Goal: Transaction & Acquisition: Purchase product/service

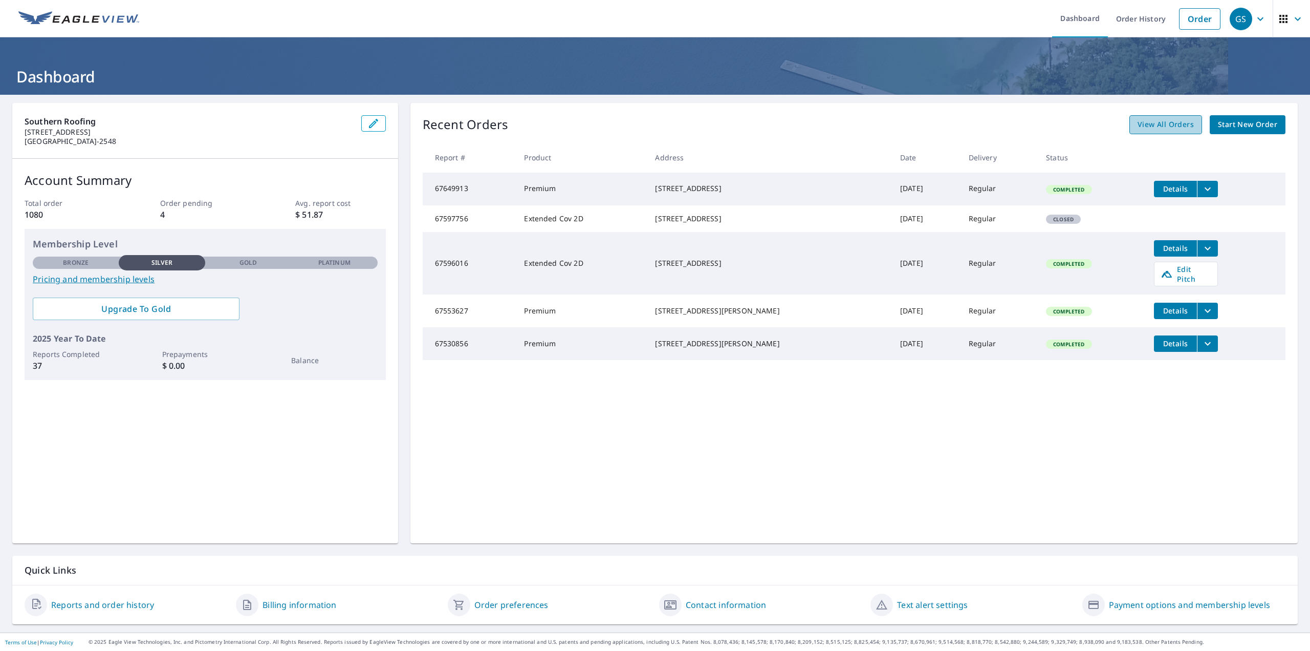
click at [1152, 127] on span "View All Orders" at bounding box center [1166, 124] width 56 height 13
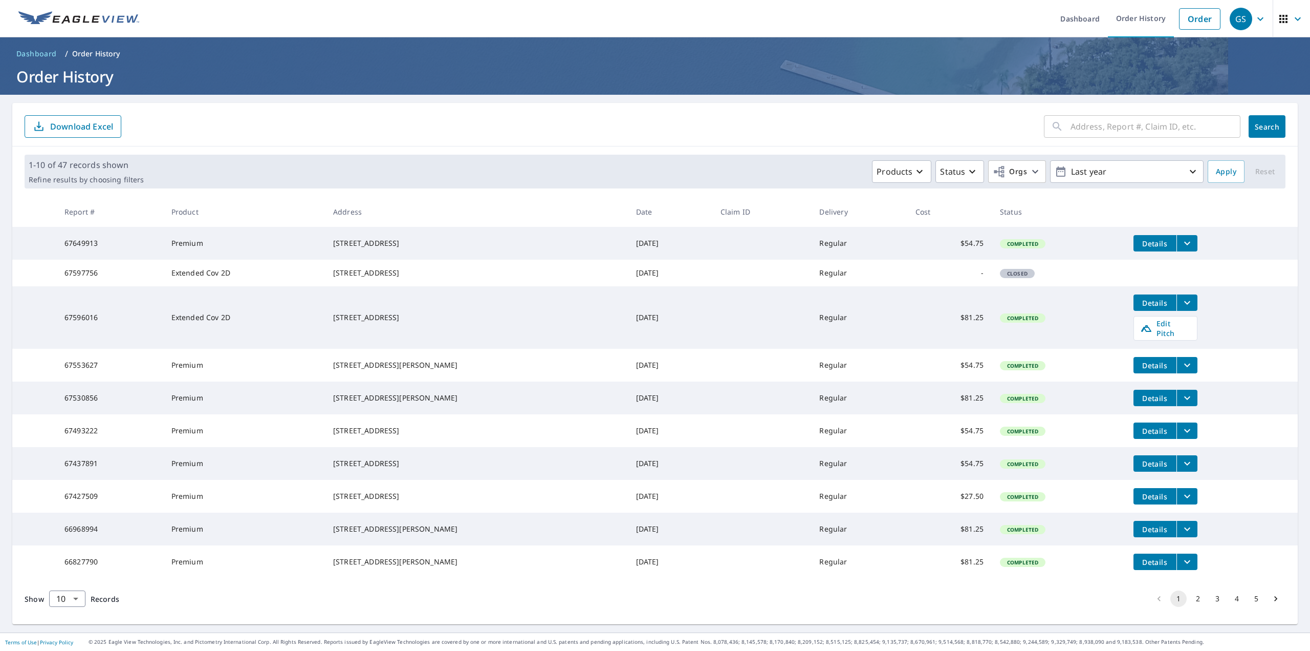
click at [1091, 125] on input "text" at bounding box center [1156, 126] width 170 height 29
type input "4713"
click button "Search" at bounding box center [1267, 126] width 37 height 23
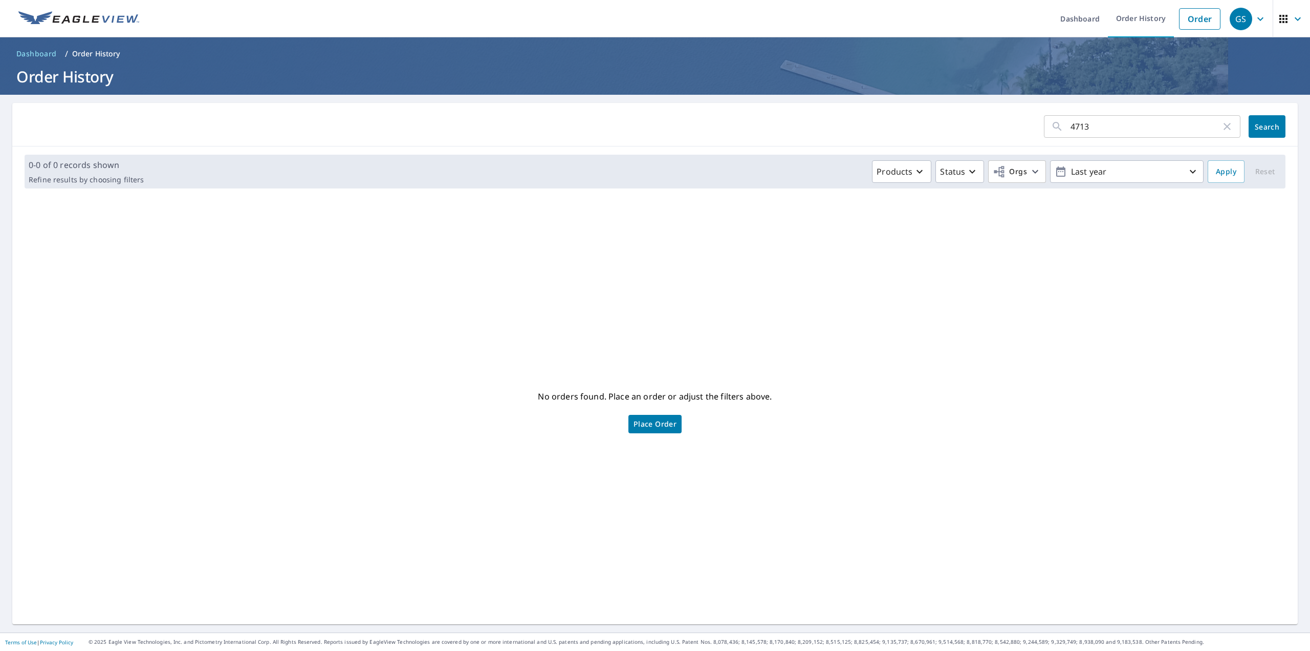
click at [656, 425] on span "Place Order" at bounding box center [655, 423] width 43 height 5
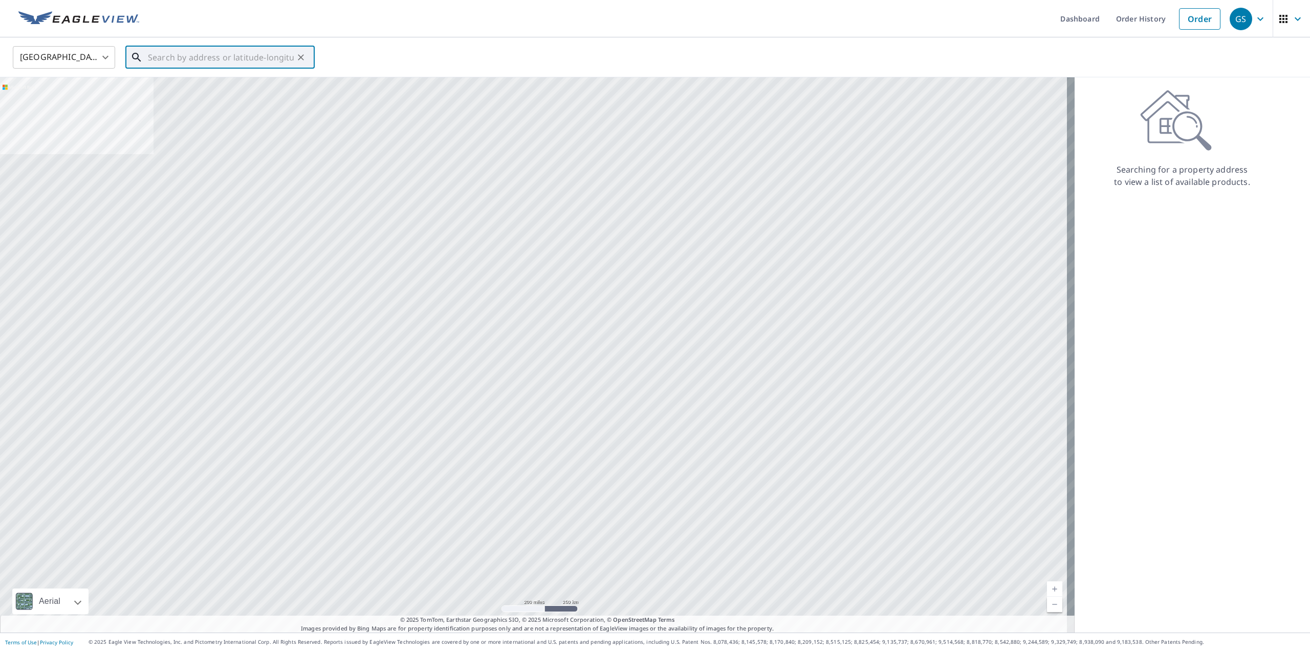
click at [205, 56] on input "text" at bounding box center [221, 57] width 146 height 29
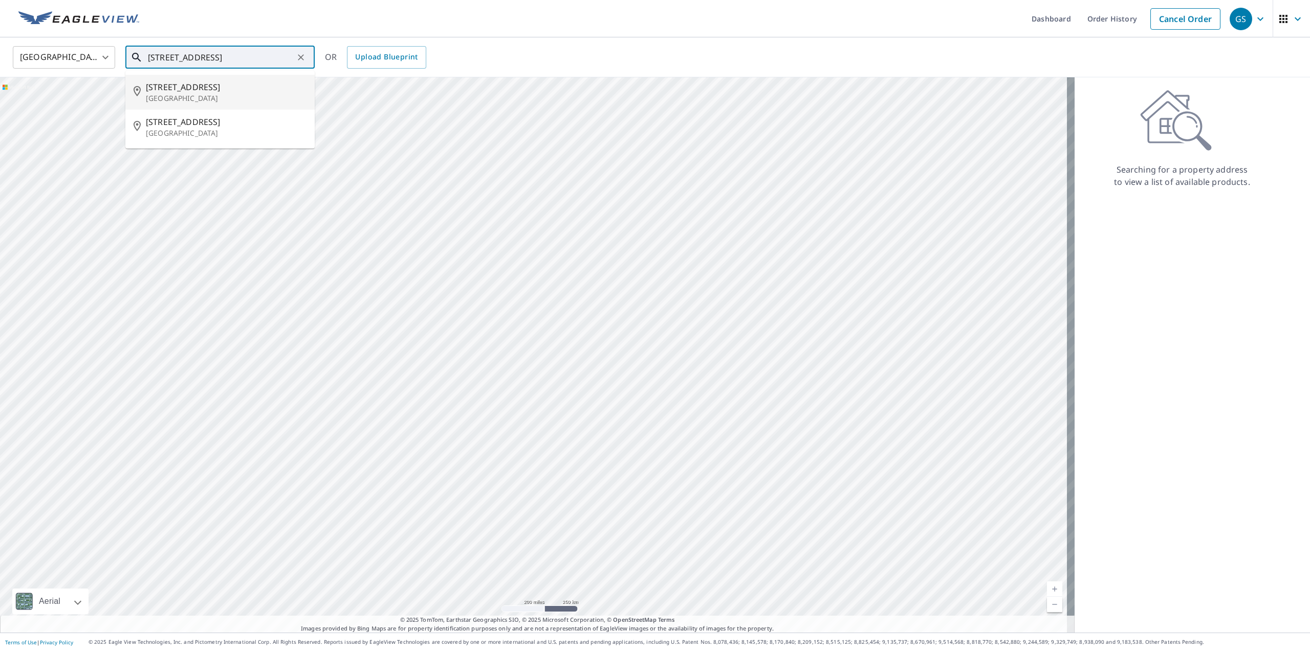
click at [211, 92] on span "4714 Purdue Ave" at bounding box center [226, 87] width 161 height 12
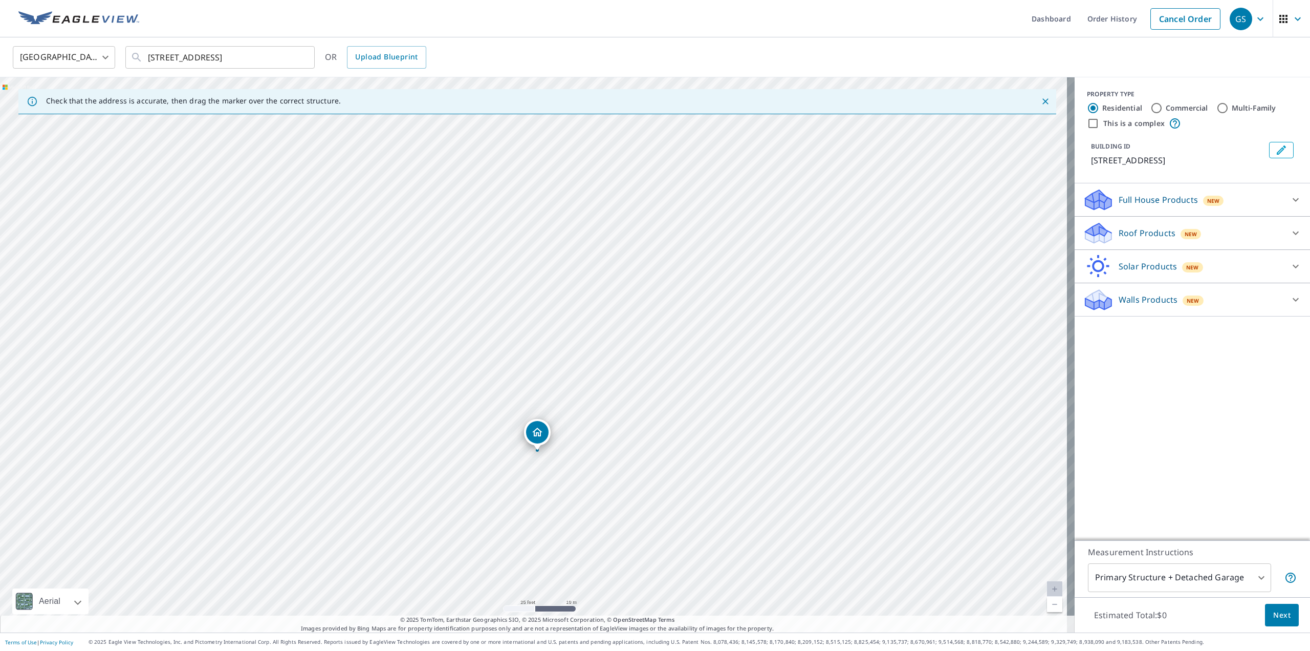
drag, startPoint x: 582, startPoint y: 224, endPoint x: 586, endPoint y: 321, distance: 97.3
click at [586, 321] on div "4714 Purdue Ave Dallas, TX 75209" at bounding box center [537, 354] width 1075 height 555
drag, startPoint x: 595, startPoint y: 284, endPoint x: 617, endPoint y: 235, distance: 52.7
click at [617, 235] on div "4714 Purdue Ave Dallas, TX 75209" at bounding box center [537, 354] width 1075 height 555
drag, startPoint x: 582, startPoint y: 348, endPoint x: 581, endPoint y: 364, distance: 16.4
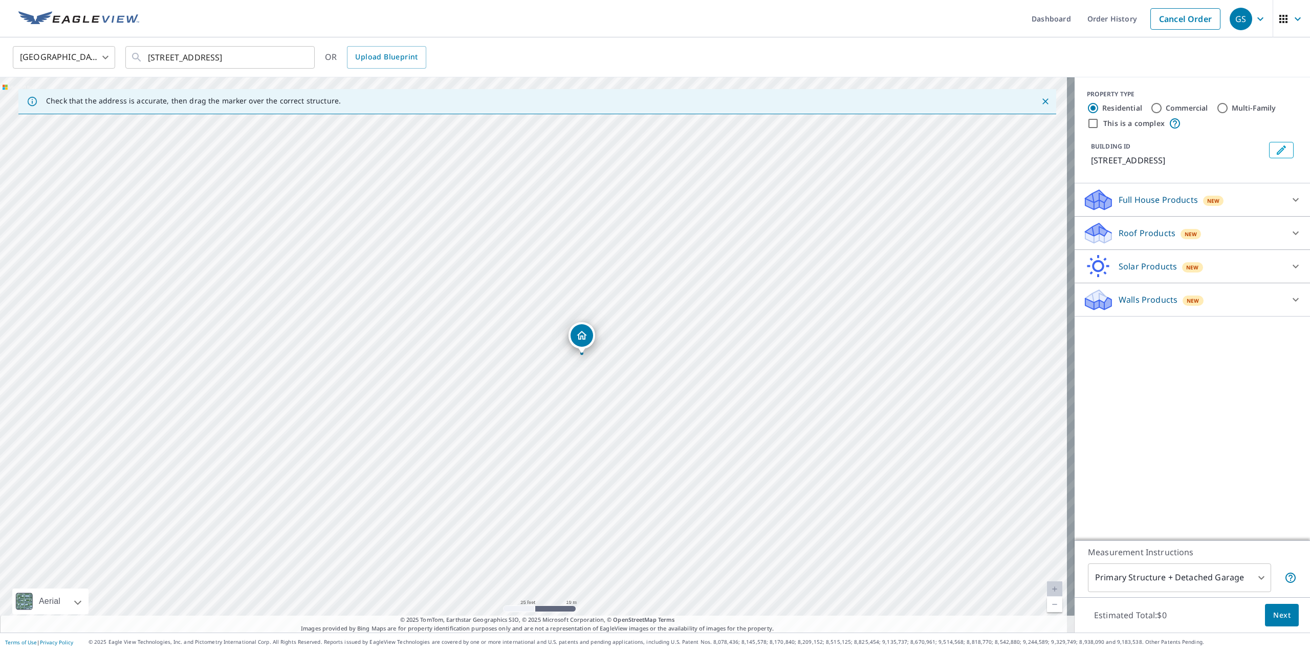
click at [581, 364] on div "4714 Purdue Ave Dallas, TX 75209" at bounding box center [537, 354] width 1075 height 555
drag, startPoint x: 592, startPoint y: 273, endPoint x: 581, endPoint y: 355, distance: 82.6
click at [581, 355] on div "4714 Purdue Ave Dallas, TX 75209" at bounding box center [537, 354] width 1075 height 555
drag, startPoint x: 426, startPoint y: 296, endPoint x: 473, endPoint y: 359, distance: 78.9
click at [473, 359] on div "4714 Purdue Ave Dallas, TX 75209" at bounding box center [537, 354] width 1075 height 555
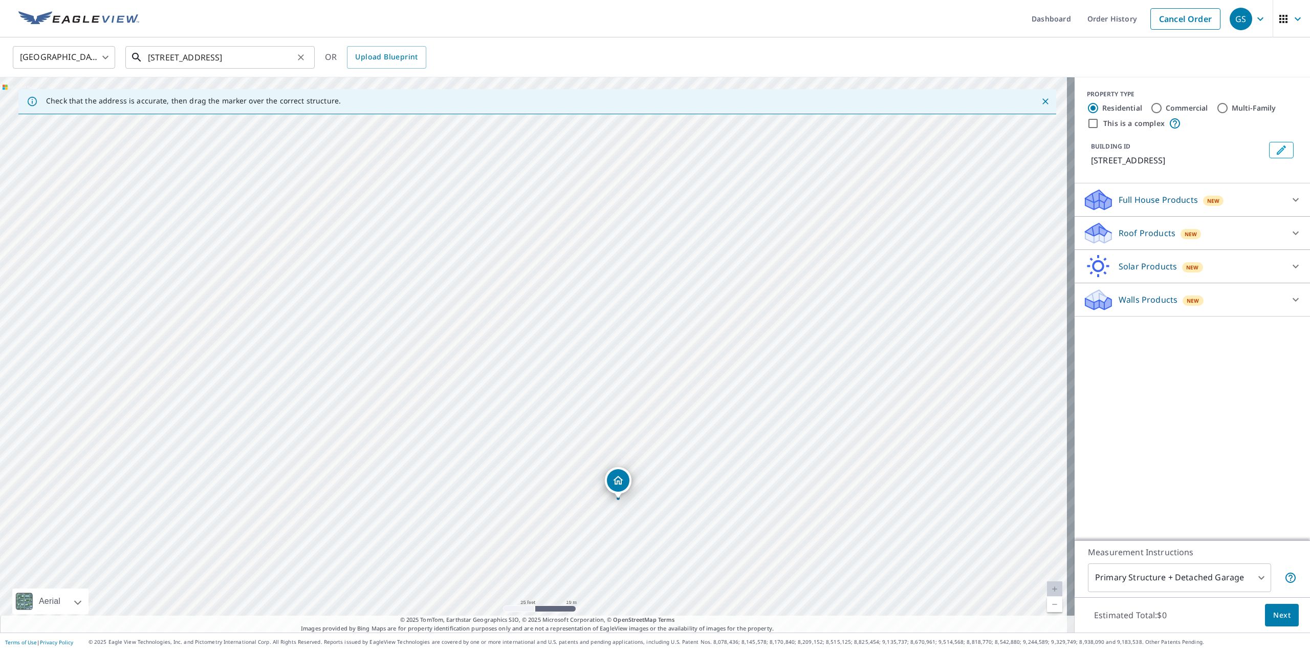
click at [167, 59] on input "4714 Purdue Ave Dallas, TX 75209" at bounding box center [221, 57] width 146 height 29
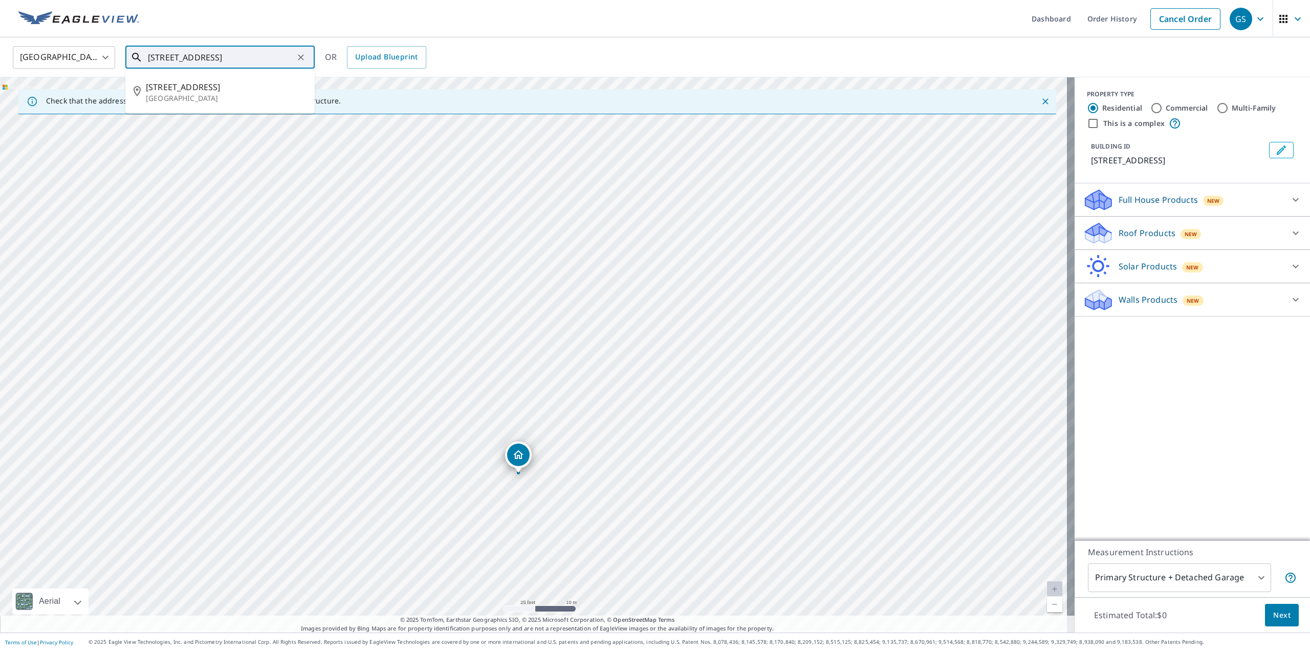
drag, startPoint x: 785, startPoint y: 225, endPoint x: 769, endPoint y: 346, distance: 121.3
click at [769, 346] on div "4714 Purdue Ave Dallas, TX 75209" at bounding box center [537, 354] width 1075 height 555
click at [760, 239] on div "4714 Purdue Ave Dallas, TX 75209" at bounding box center [537, 354] width 1075 height 555
click at [222, 93] on p "Dallas, TX 75209" at bounding box center [226, 98] width 161 height 10
type input "4731 Purdue Ave Dallas, TX 75209"
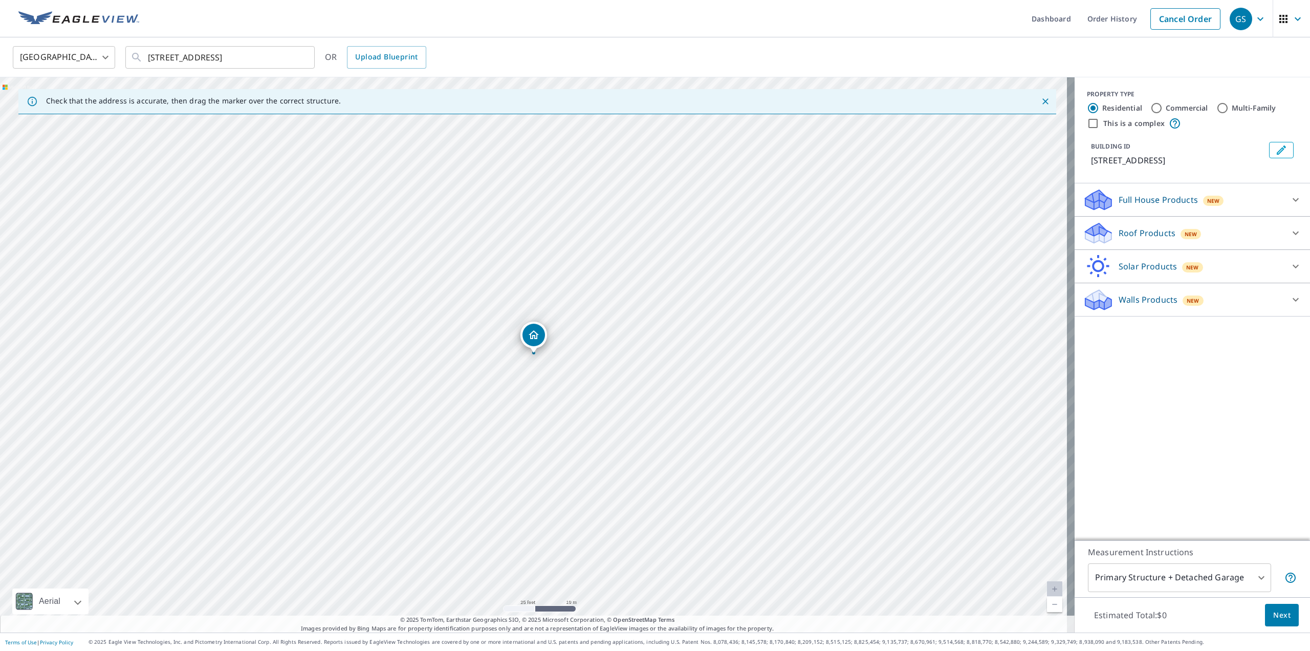
drag, startPoint x: 535, startPoint y: 337, endPoint x: 537, endPoint y: 326, distance: 11.5
drag, startPoint x: 179, startPoint y: 144, endPoint x: 716, endPoint y: 401, distance: 595.3
click at [1253, 581] on body "GS GS Dashboard Order History Cancel Order GS United States US ​ 4731 Purdue Av…" at bounding box center [655, 325] width 1310 height 651
click at [1178, 606] on li "All Structures on Parcel" at bounding box center [1172, 610] width 183 height 18
type input "3"
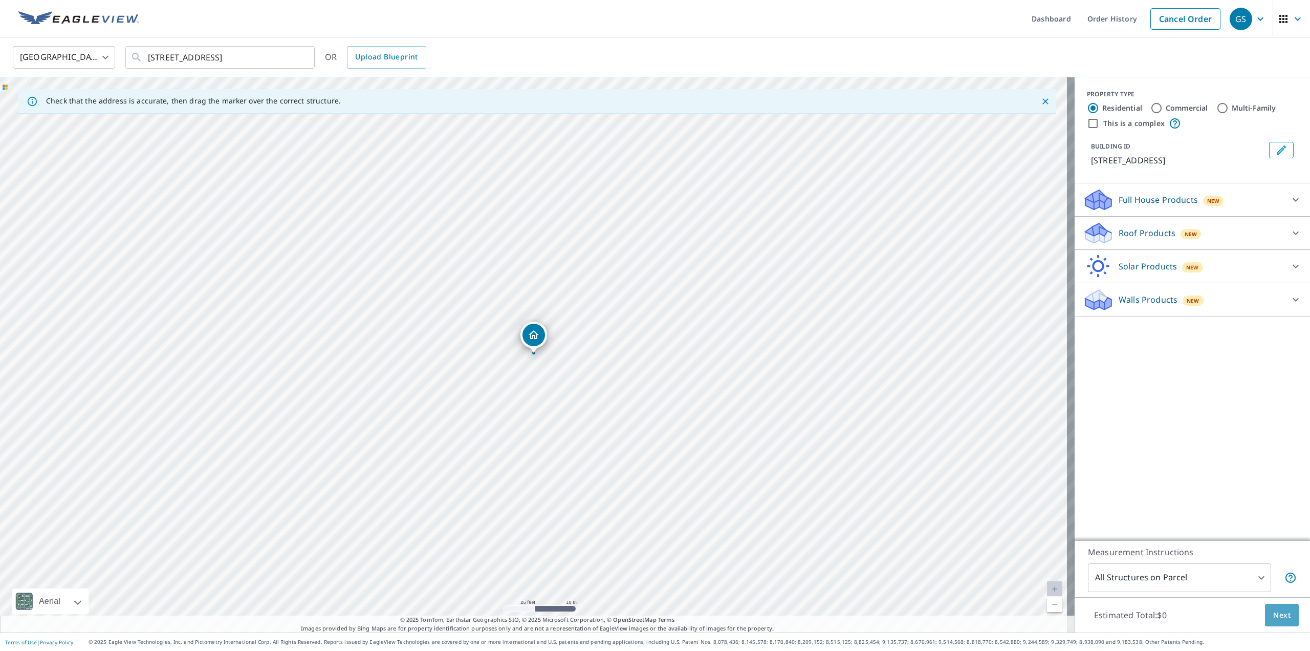
click at [1275, 616] on span "Next" at bounding box center [1282, 615] width 17 height 13
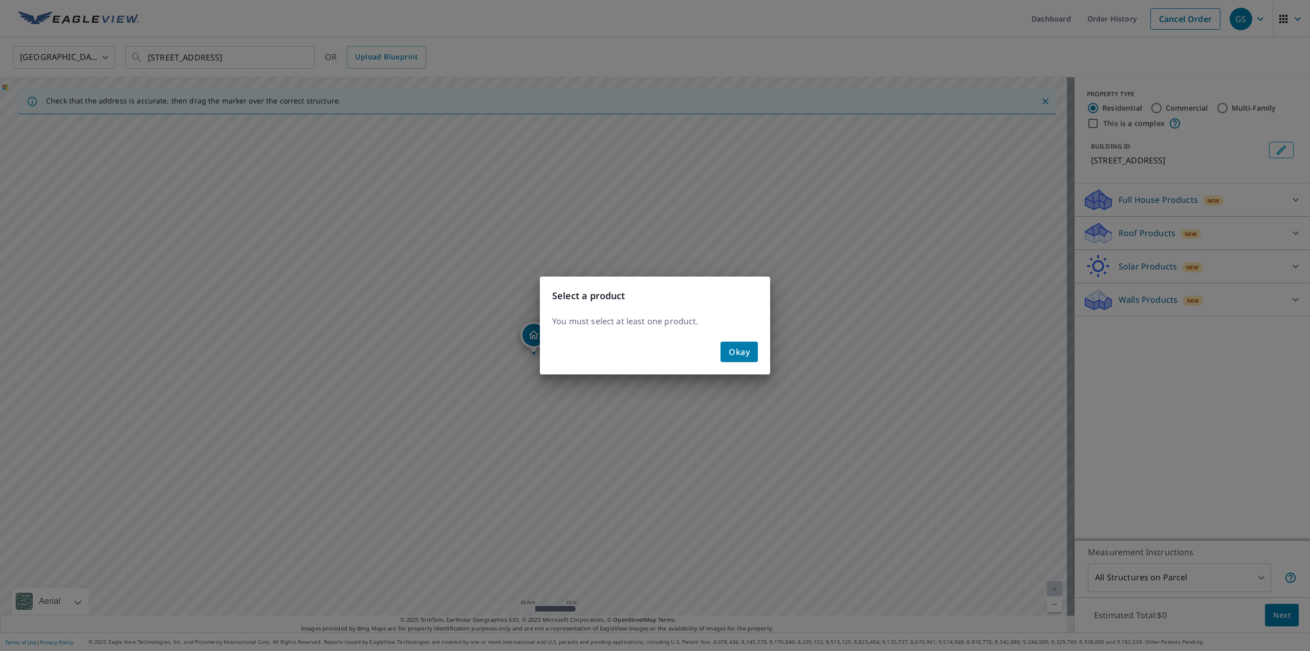
click at [732, 344] on button "Okay" at bounding box center [739, 351] width 37 height 20
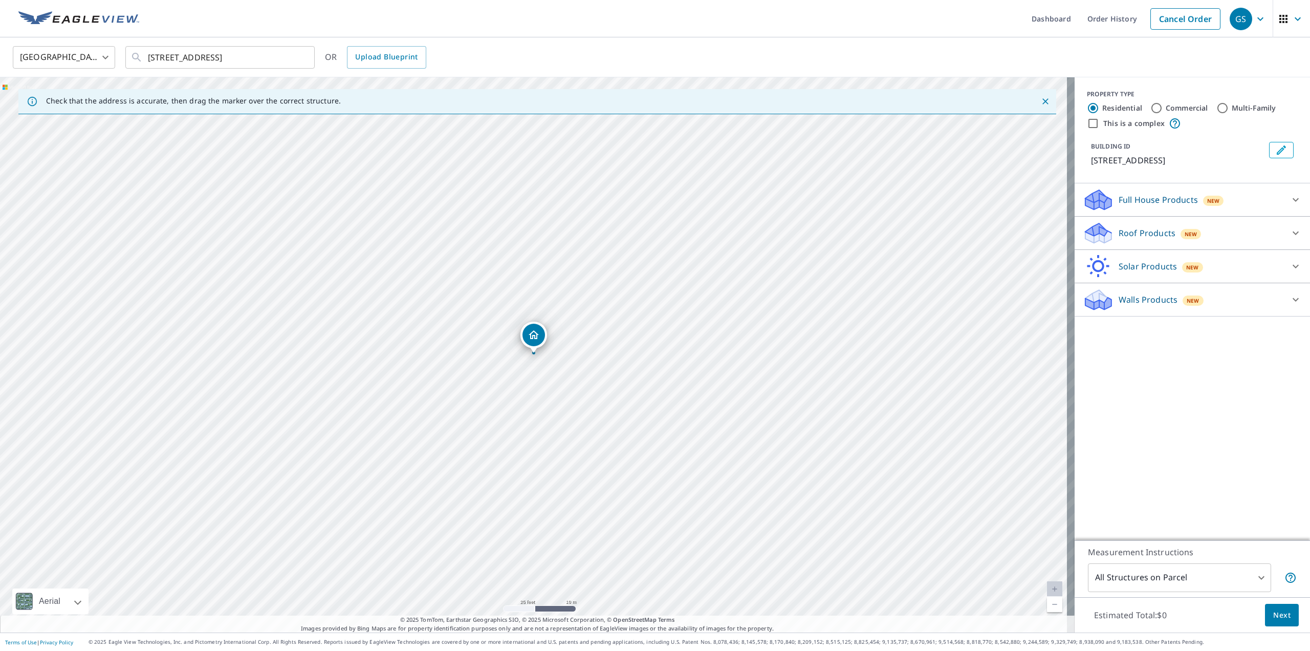
click at [1211, 238] on div "Roof Products New" at bounding box center [1183, 233] width 201 height 24
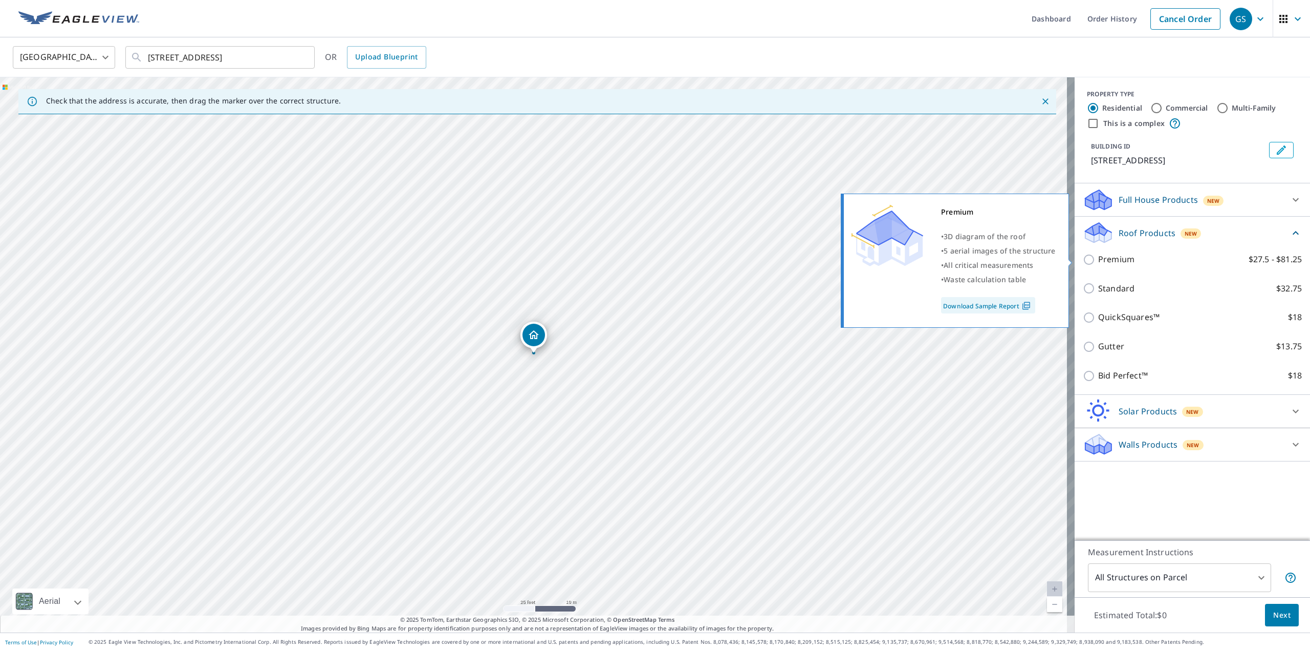
click at [1083, 258] on input "Premium $27.5 - $81.25" at bounding box center [1090, 259] width 15 height 12
checkbox input "true"
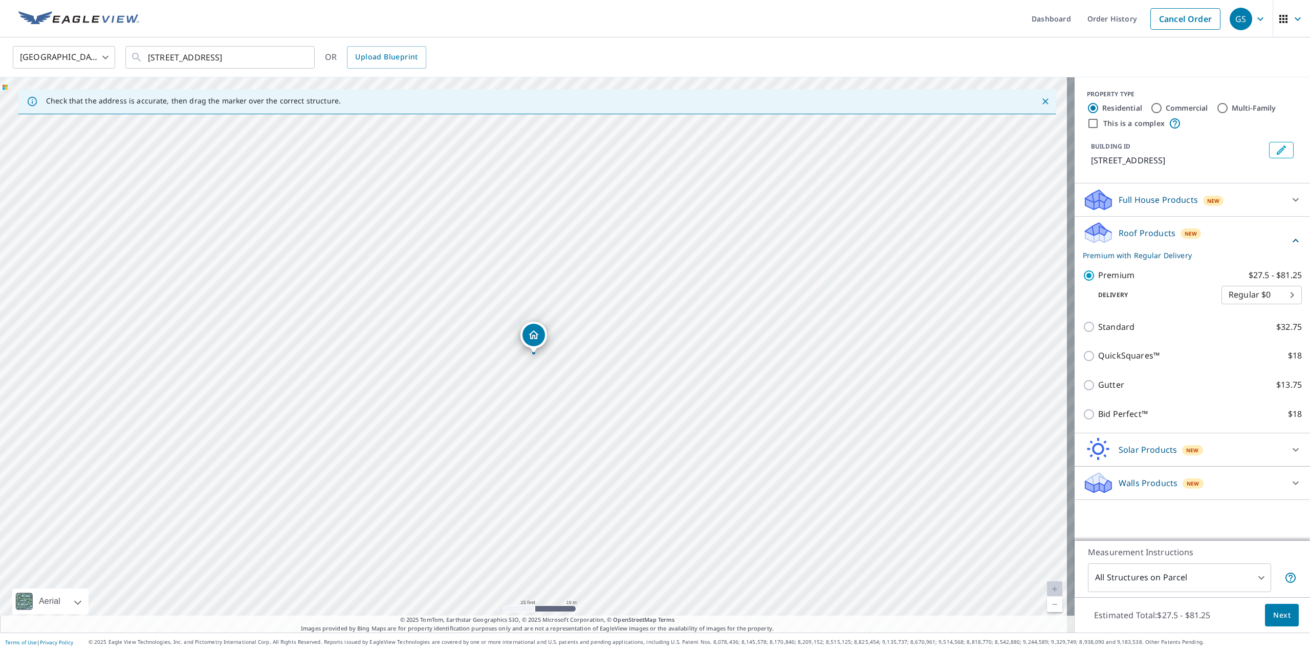
click at [1278, 613] on span "Next" at bounding box center [1282, 615] width 17 height 13
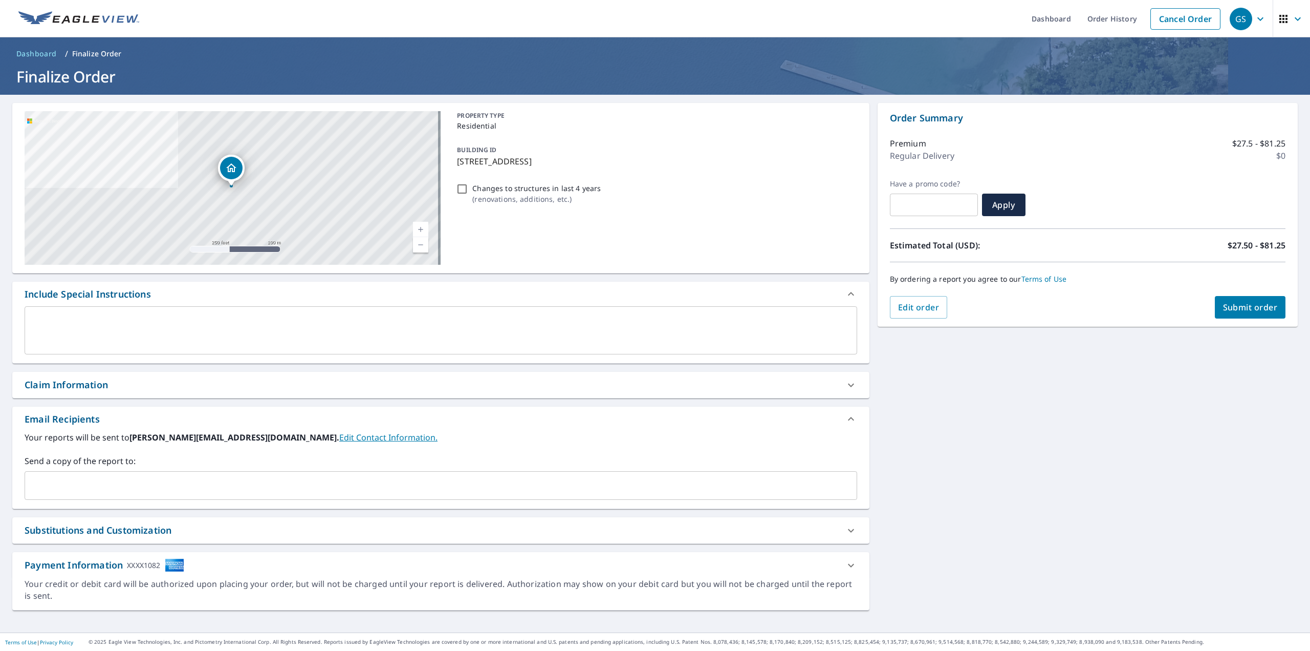
click at [339, 440] on link "Edit Contact Information." at bounding box center [388, 437] width 98 height 11
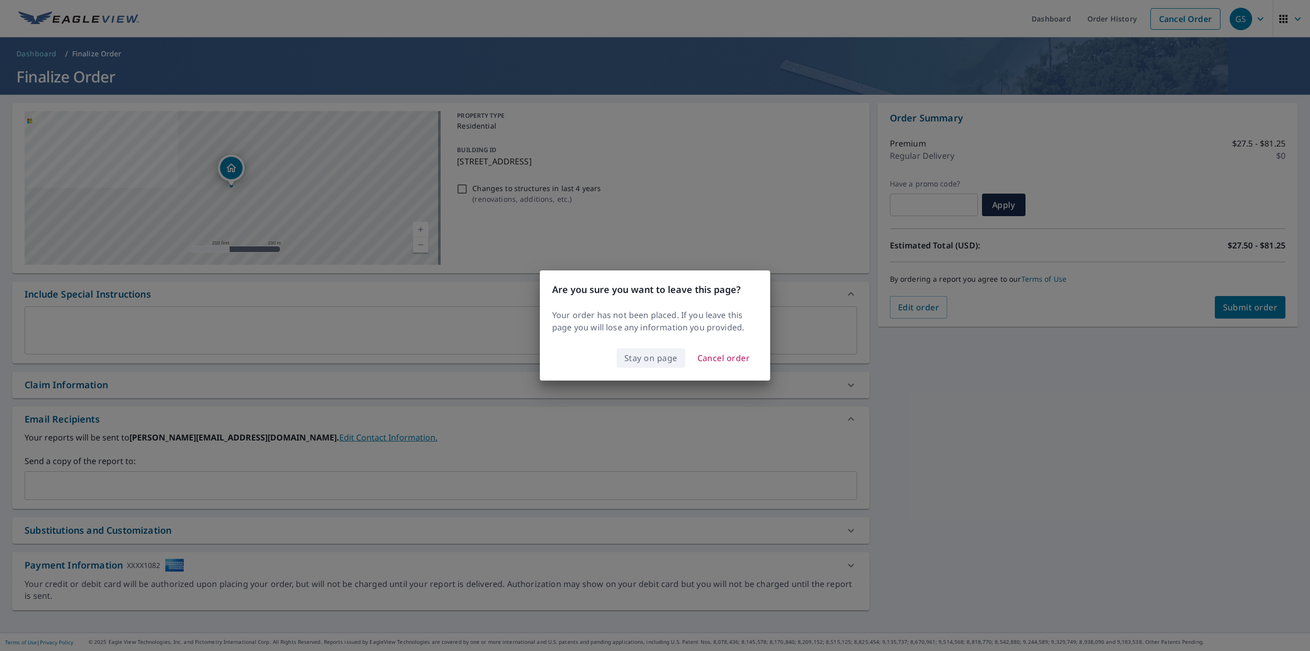
click at [672, 358] on span "Stay on page" at bounding box center [650, 358] width 53 height 14
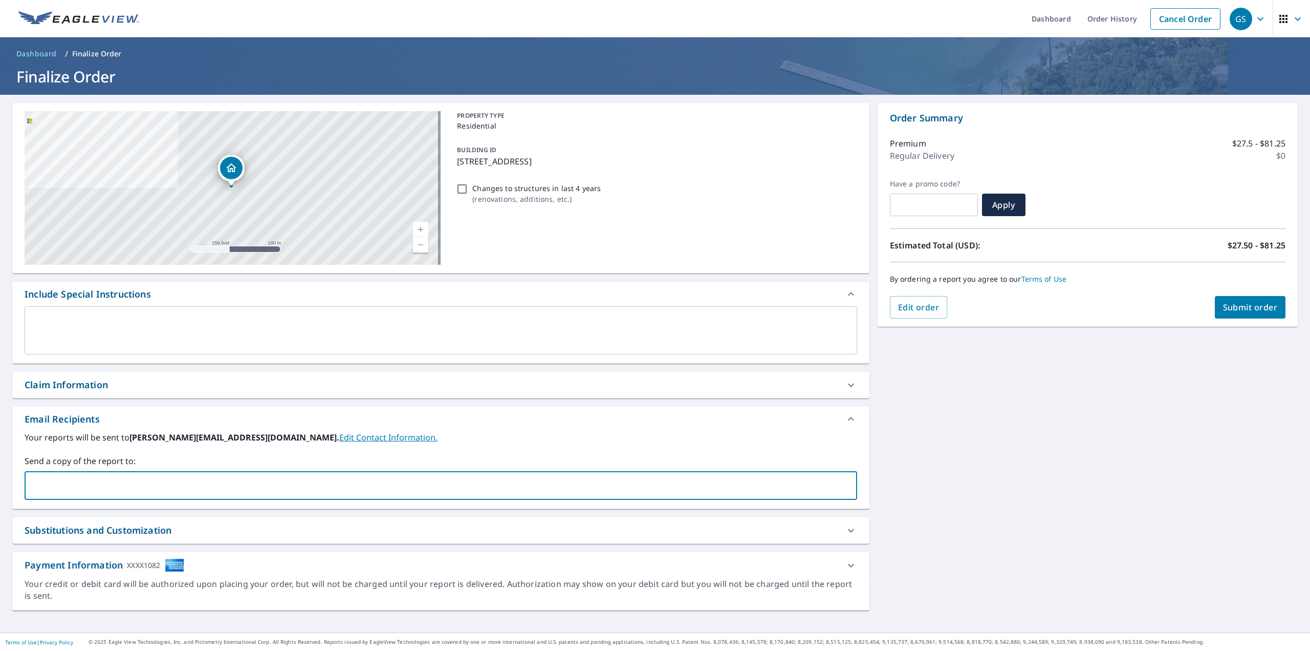
click at [241, 483] on input "text" at bounding box center [433, 485] width 808 height 19
type input "nick@southernroofingllc.com"
click at [908, 469] on div "4731 Purdue Ave Dallas, TX 75209 Aerial Road A standard road map Aerial A detai…" at bounding box center [655, 363] width 1310 height 537
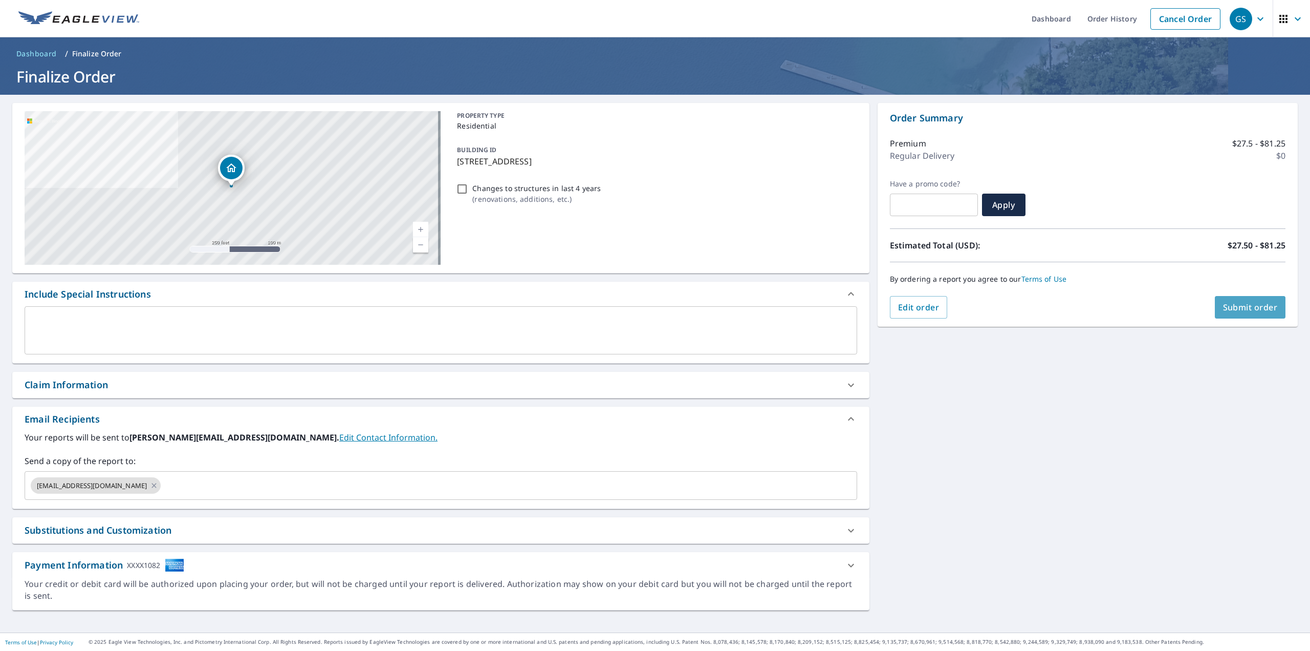
click at [1232, 306] on span "Submit order" at bounding box center [1250, 306] width 55 height 11
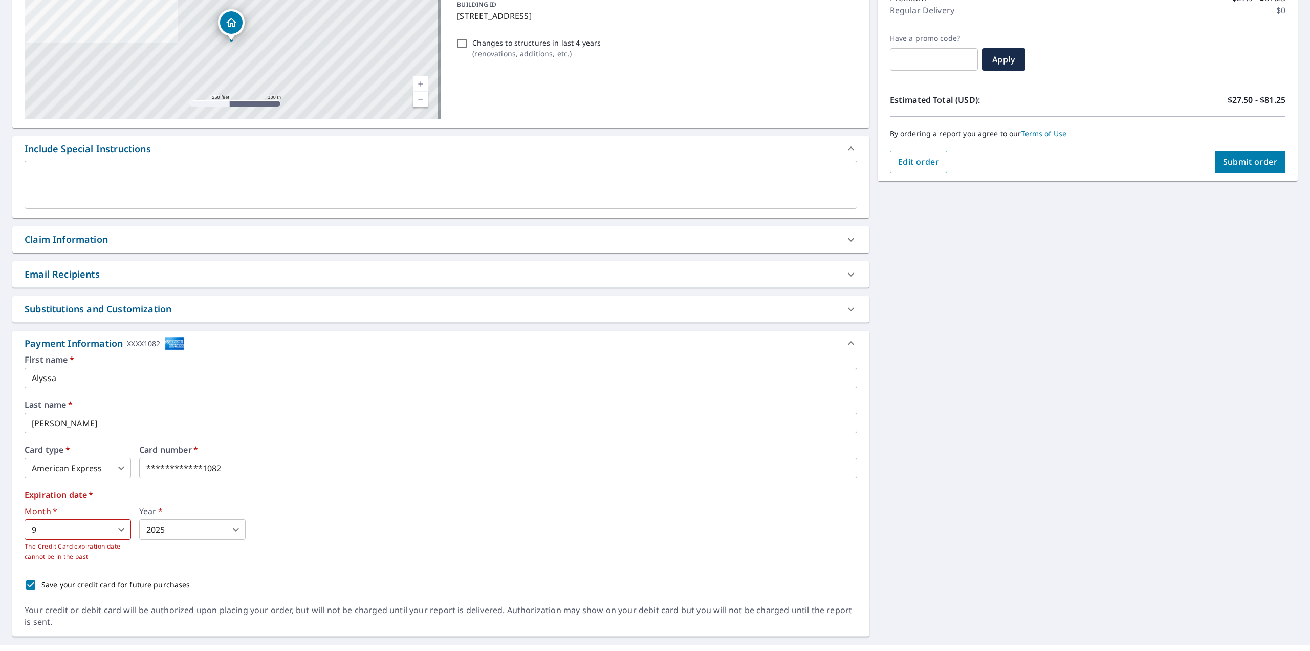
scroll to position [158, 0]
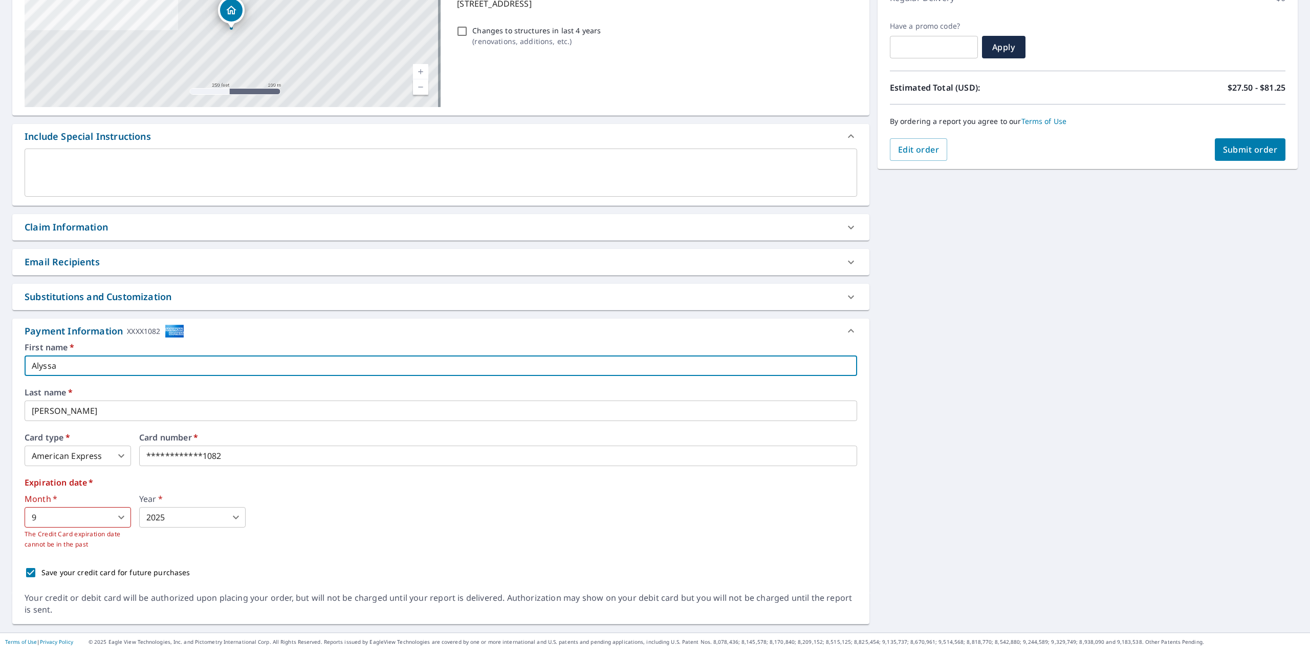
click at [122, 360] on input "Alyssa" at bounding box center [441, 365] width 833 height 20
type input "Nicholas"
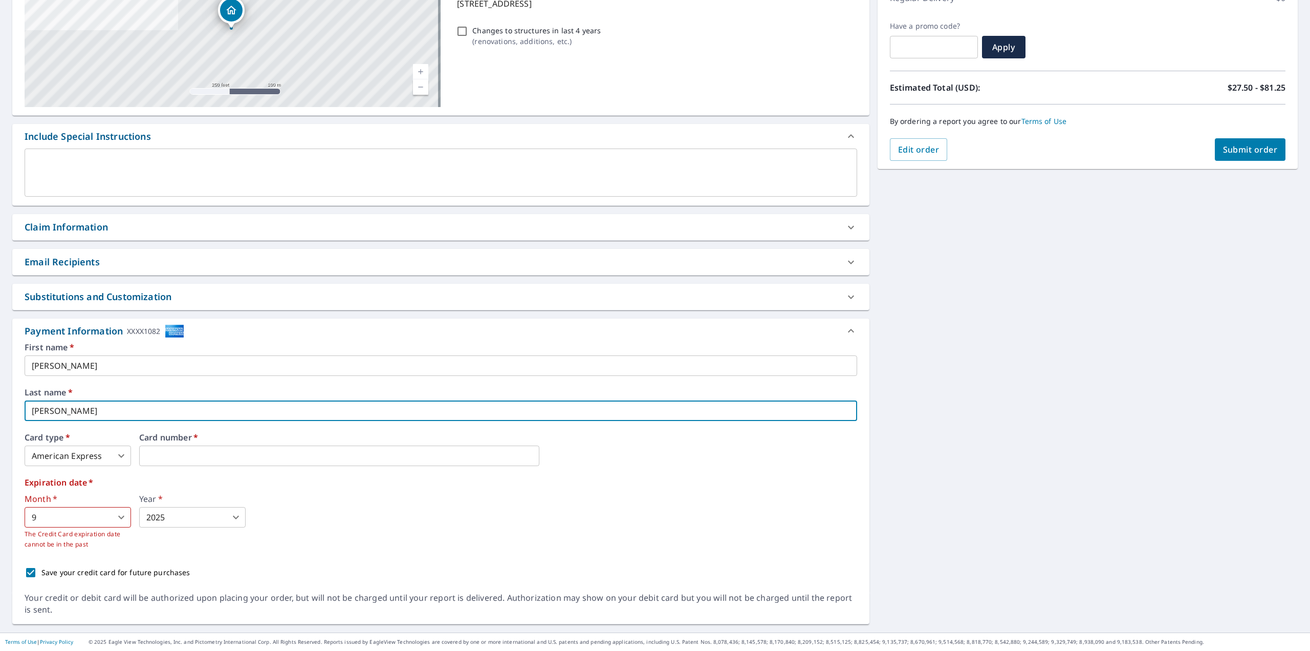
type input "McCarty"
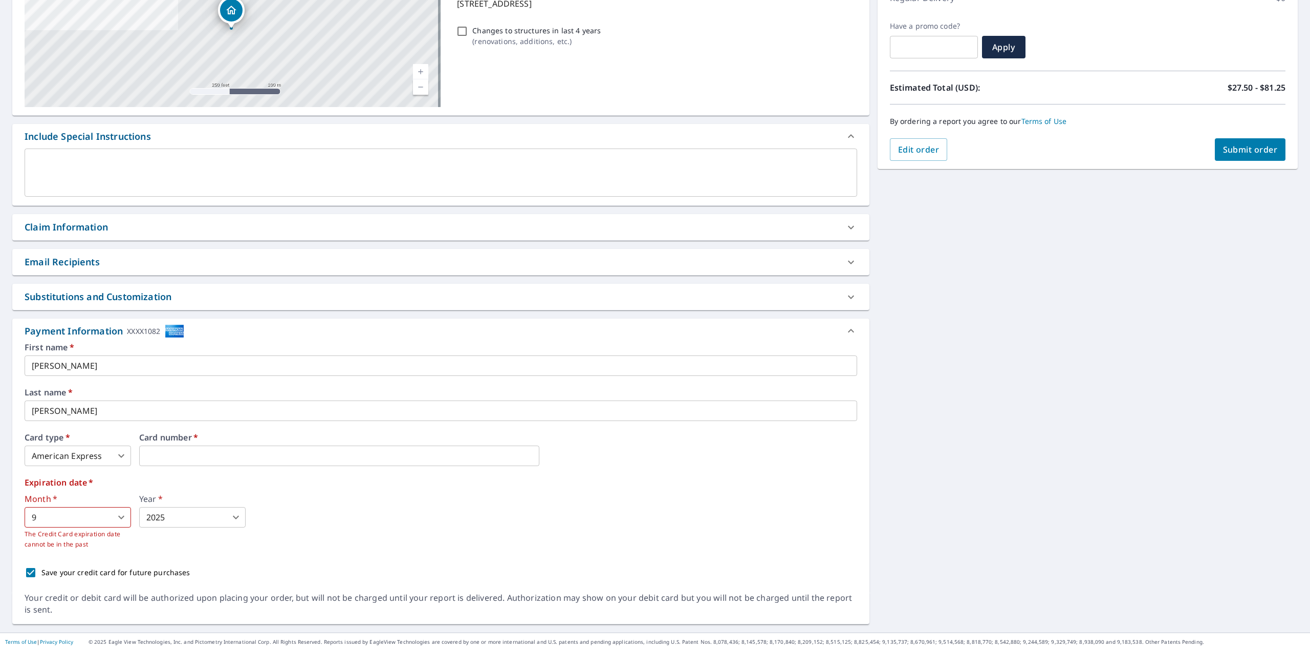
click at [88, 519] on body "GS GS Dashboard Order History Cancel Order GS Dashboard / Finalize Order Finali…" at bounding box center [655, 325] width 1310 height 651
click at [78, 588] on li "10" at bounding box center [78, 592] width 106 height 18
click at [112, 518] on body "GS GS Dashboard Order History Cancel Order GS Dashboard / Finalize Order Finali…" at bounding box center [655, 325] width 1310 height 651
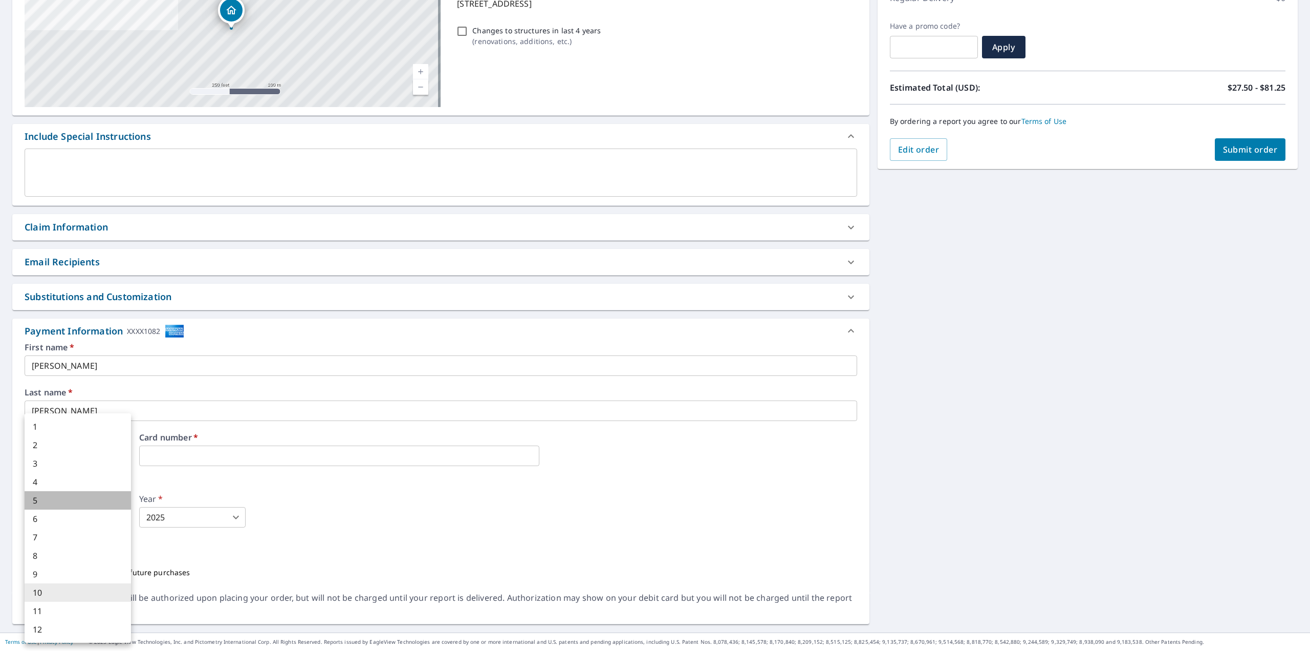
click at [61, 505] on li "5" at bounding box center [78, 500] width 106 height 18
type input "5"
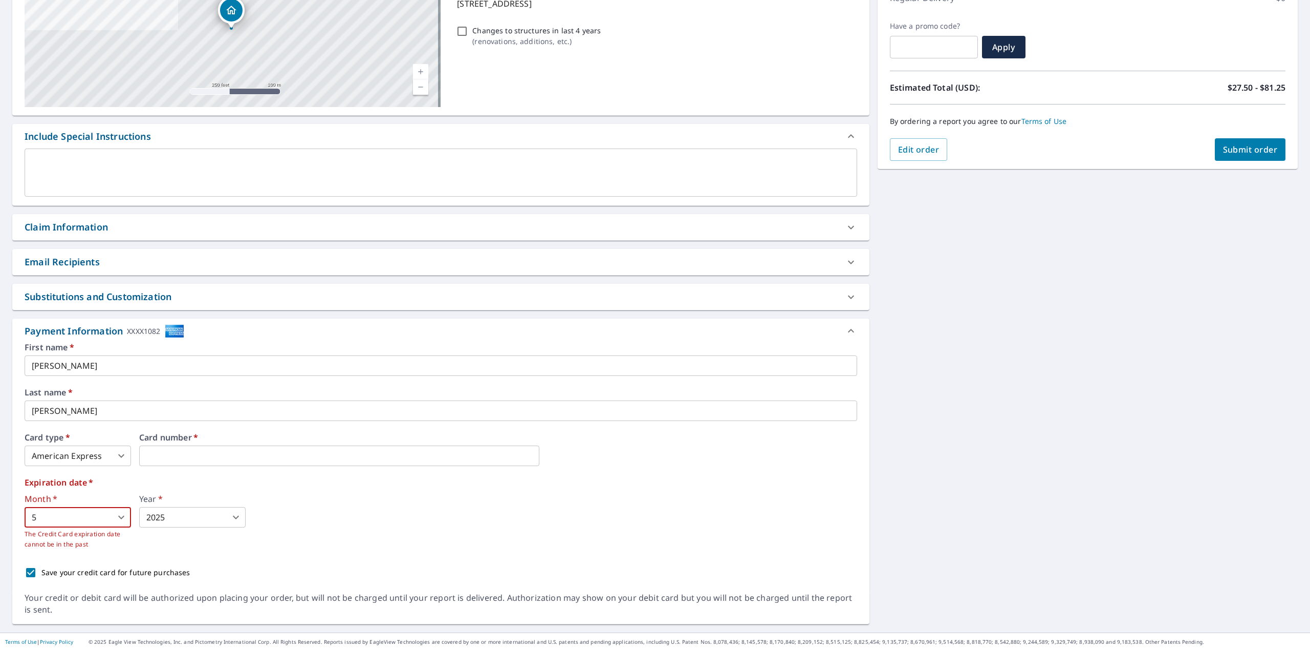
click at [186, 518] on body "GS GS Dashboard Order History Cancel Order GS Dashboard / Finalize Order Finali…" at bounding box center [655, 325] width 1310 height 651
click at [181, 533] on li "2030" at bounding box center [192, 537] width 106 height 18
type input "2030"
click at [665, 486] on label "Expiration date   *" at bounding box center [441, 482] width 833 height 8
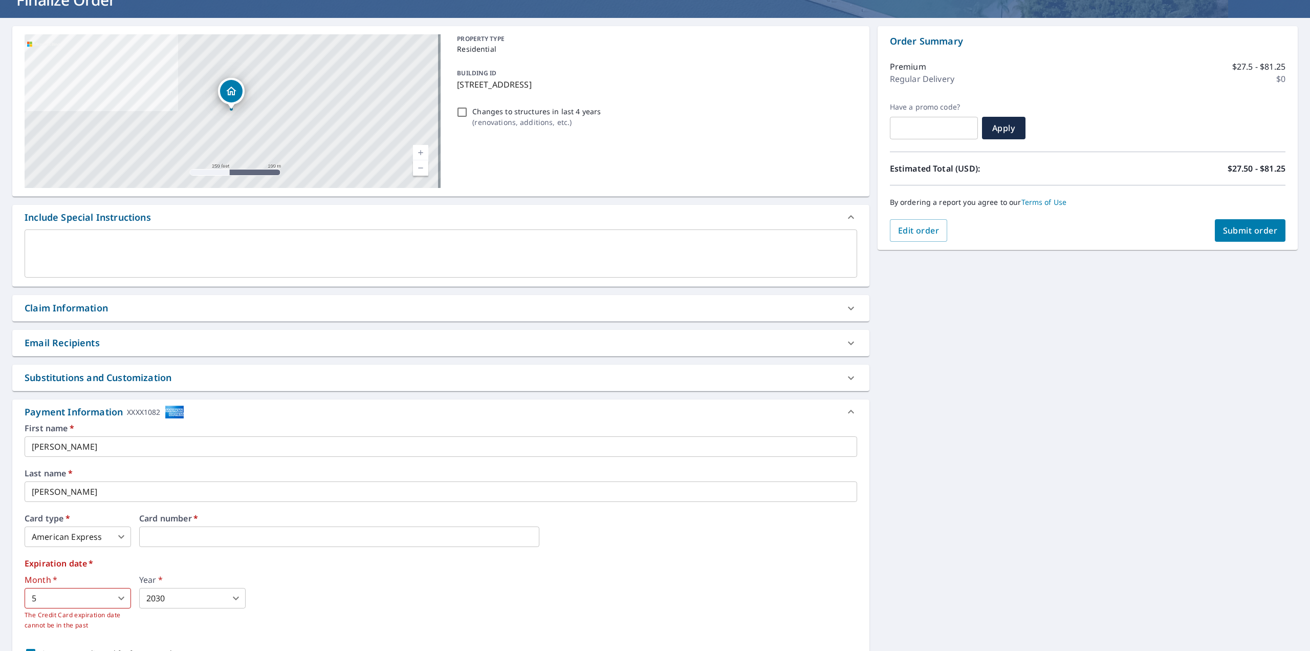
scroll to position [0, 0]
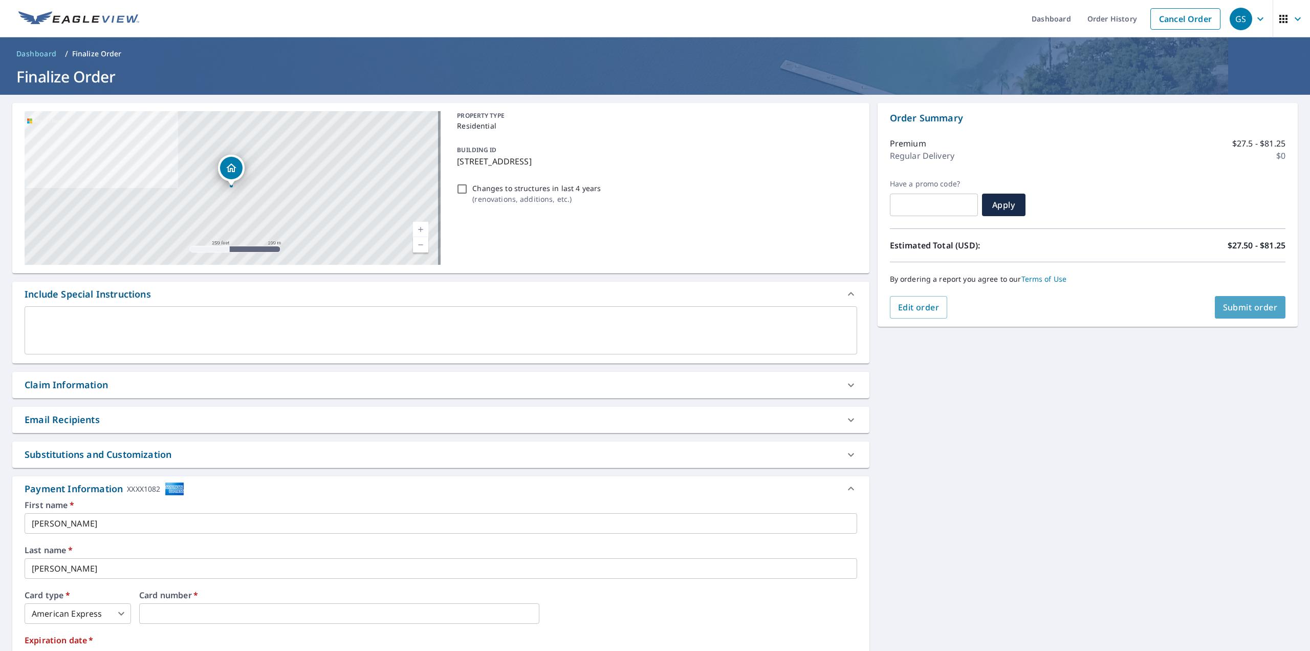
click at [1239, 299] on button "Submit order" at bounding box center [1250, 307] width 71 height 23
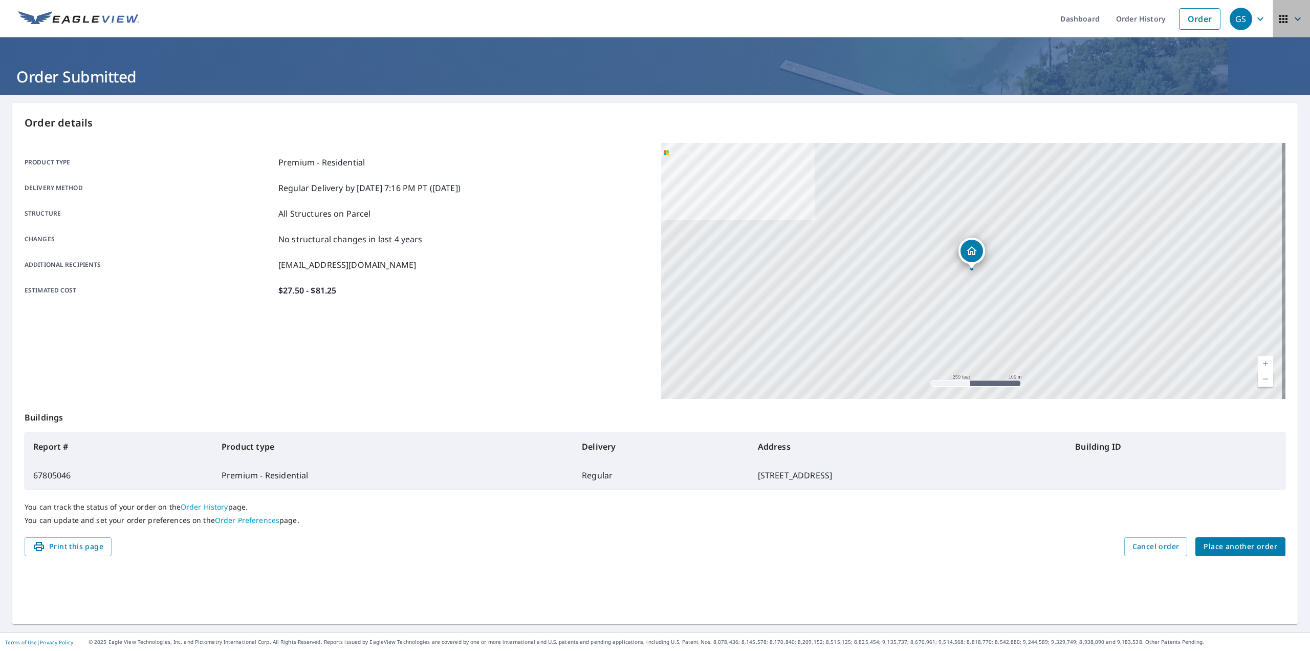
click at [1292, 20] on icon "button" at bounding box center [1298, 19] width 12 height 12
